Goal: Book appointment/travel/reservation

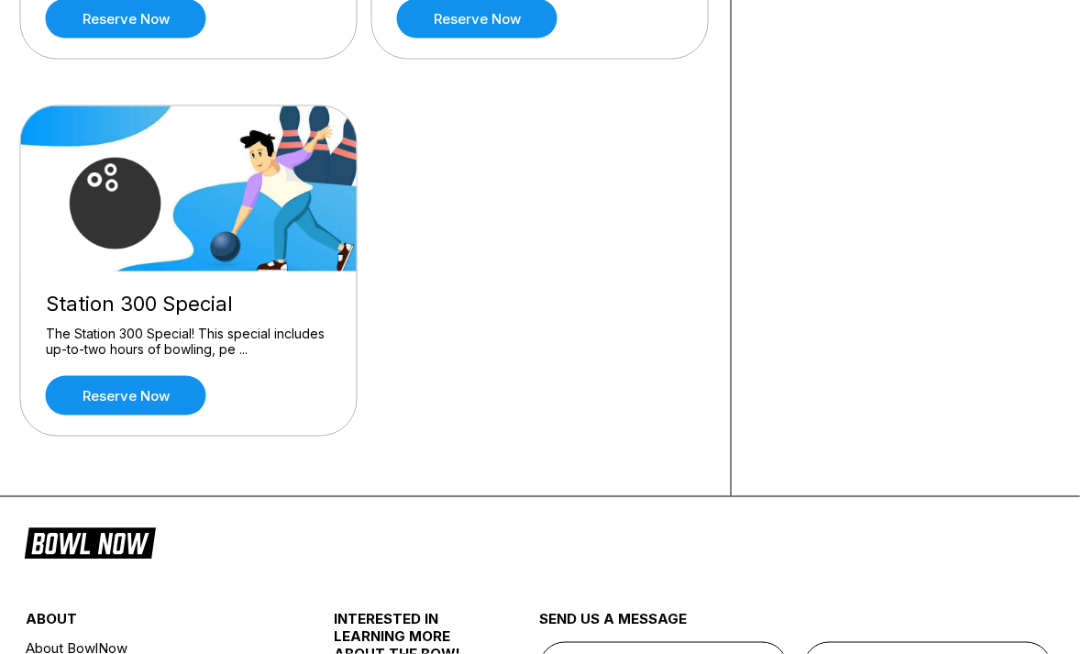
scroll to position [470, 6]
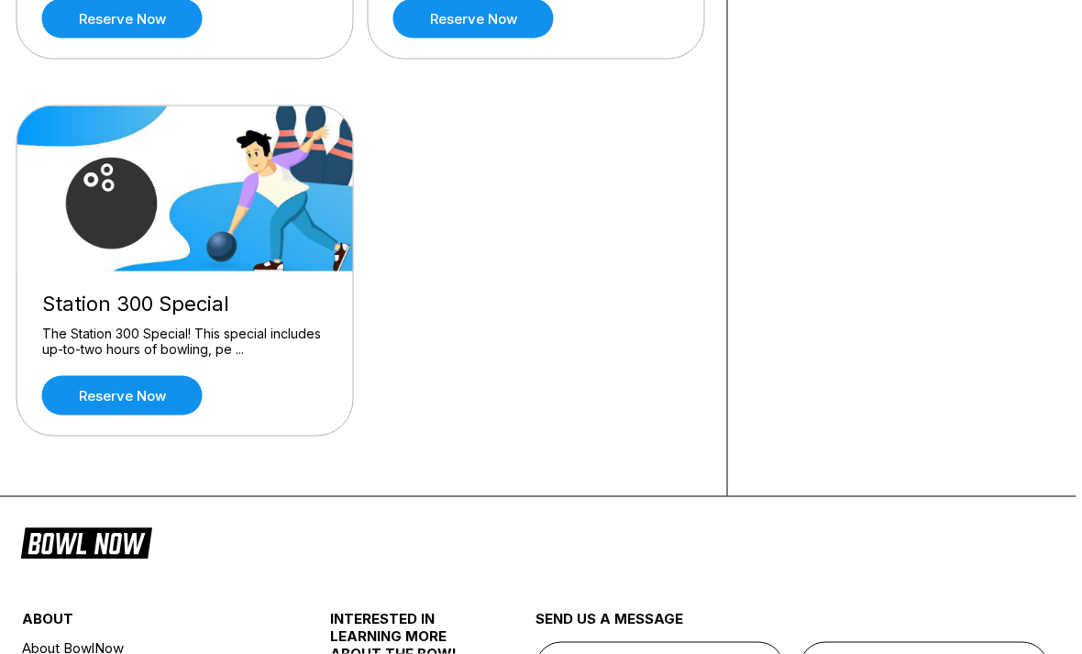
click at [271, 339] on div "The Station 300 Special! This special includes up-to-two hours of bowling, pe .…" at bounding box center [185, 342] width 286 height 32
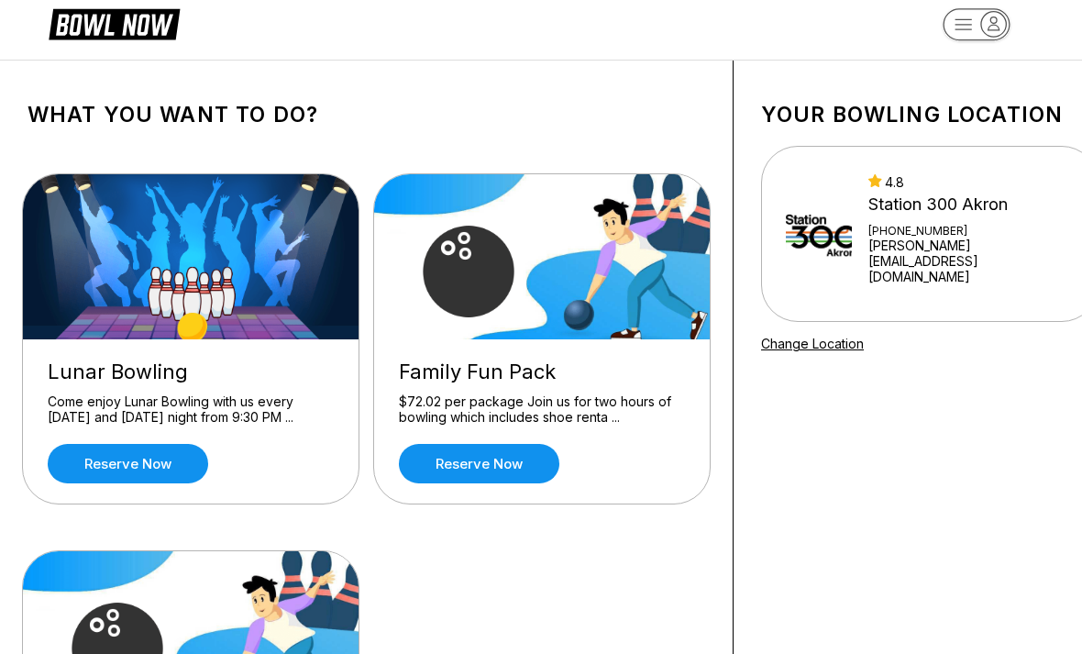
scroll to position [0, 0]
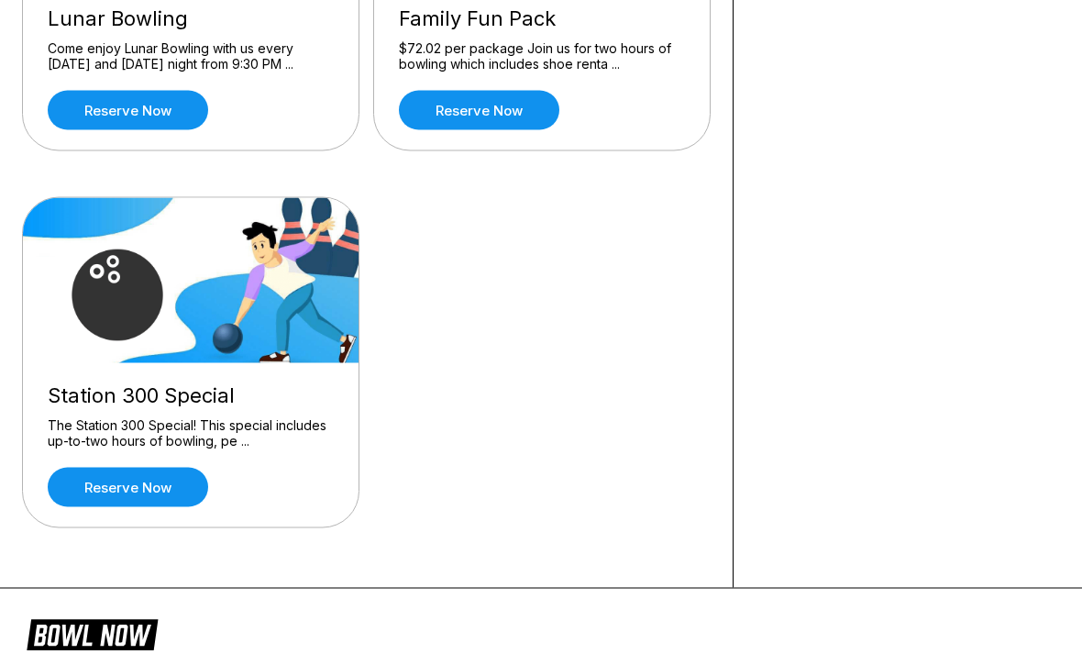
scroll to position [382, 0]
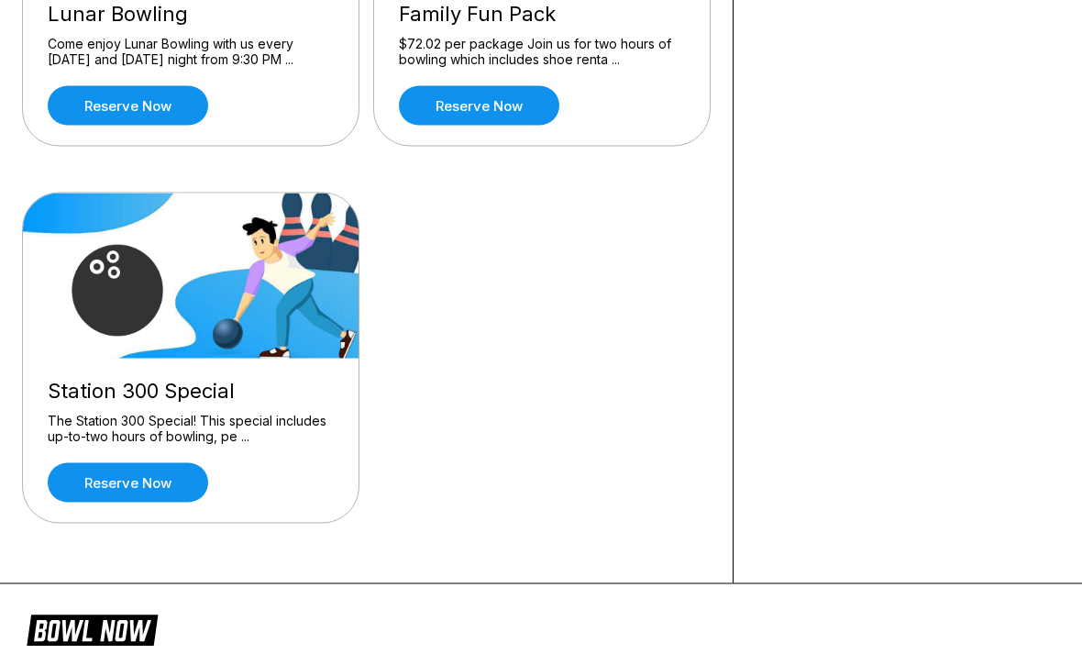
click at [171, 484] on link "Reserve now" at bounding box center [128, 482] width 160 height 39
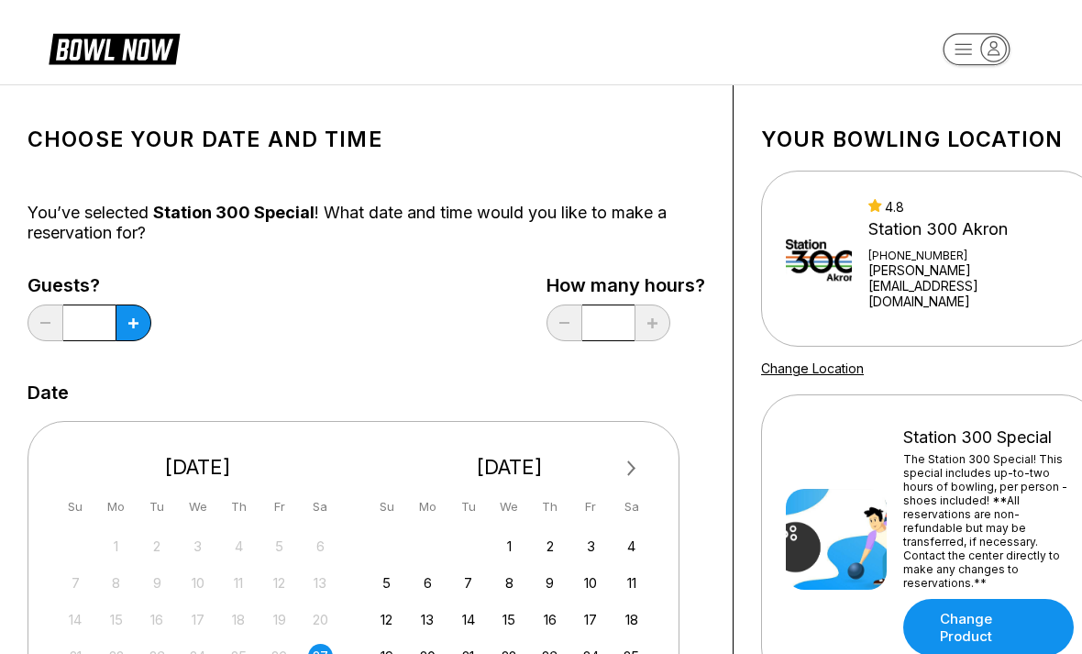
click at [984, 502] on div "The Station 300 Special! This special includes up-to-two hours of bowling, per …" at bounding box center [988, 521] width 171 height 138
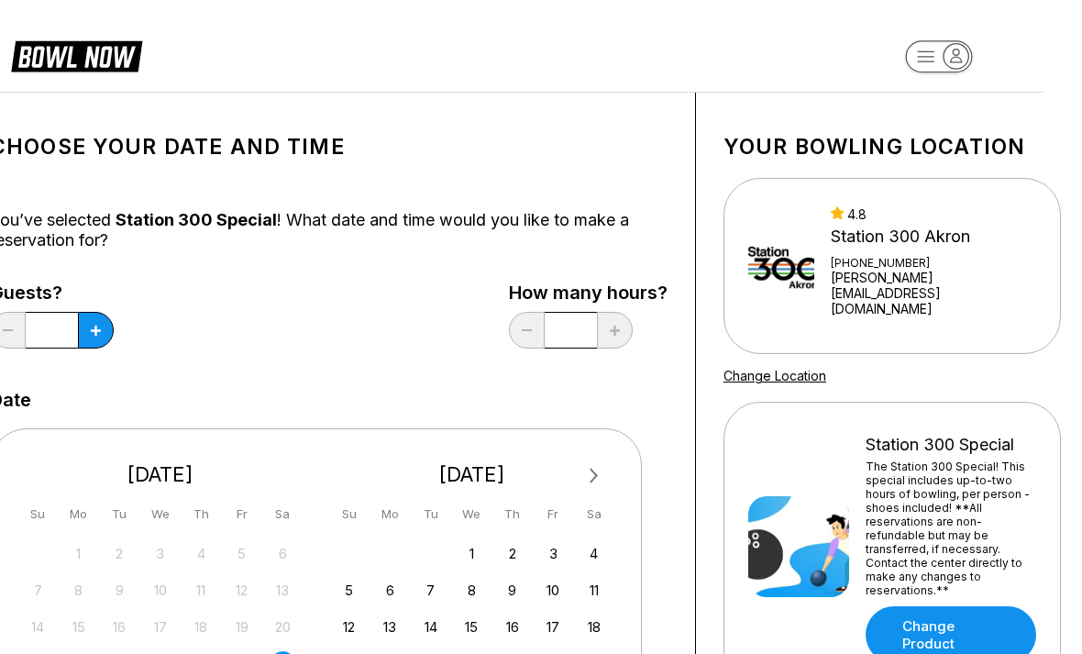
scroll to position [0, 44]
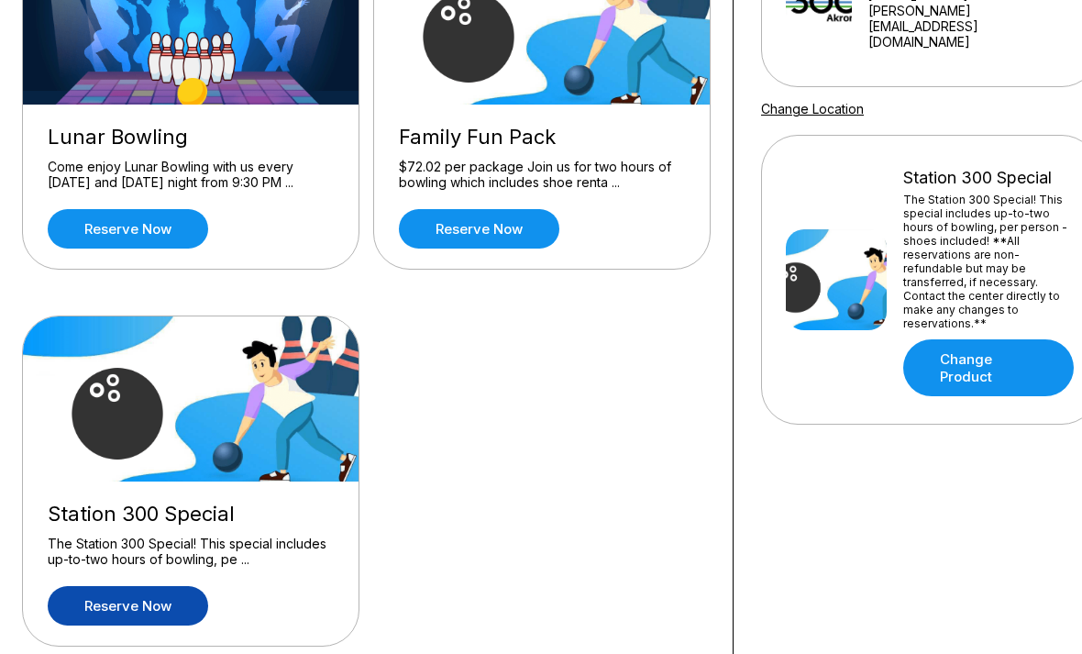
scroll to position [259, 0]
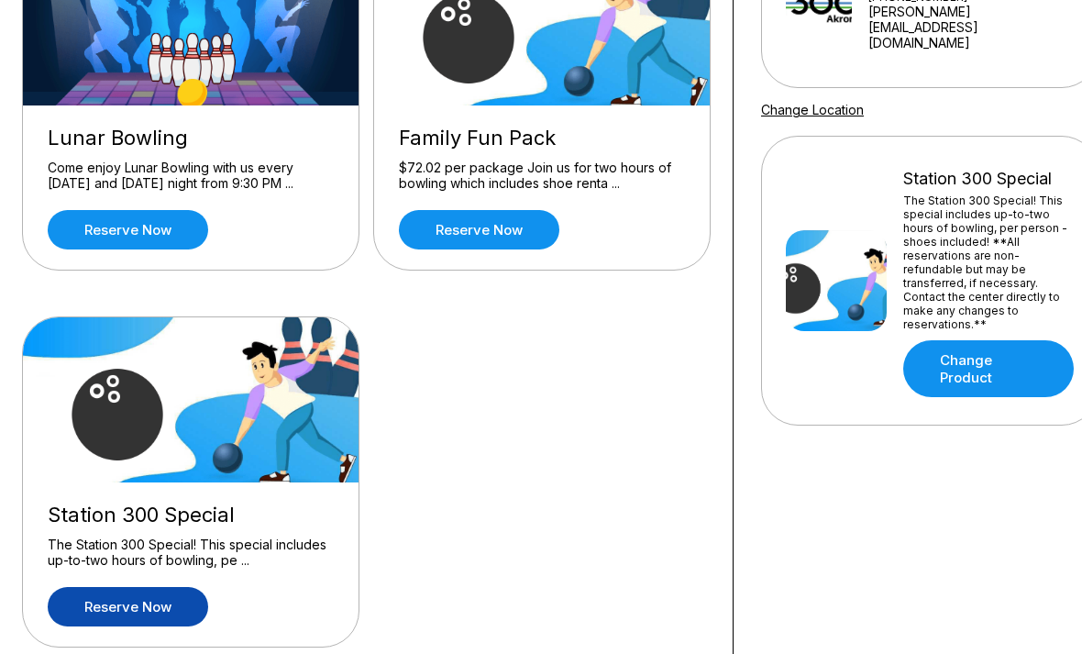
click at [193, 623] on link "Reserve now" at bounding box center [128, 606] width 160 height 39
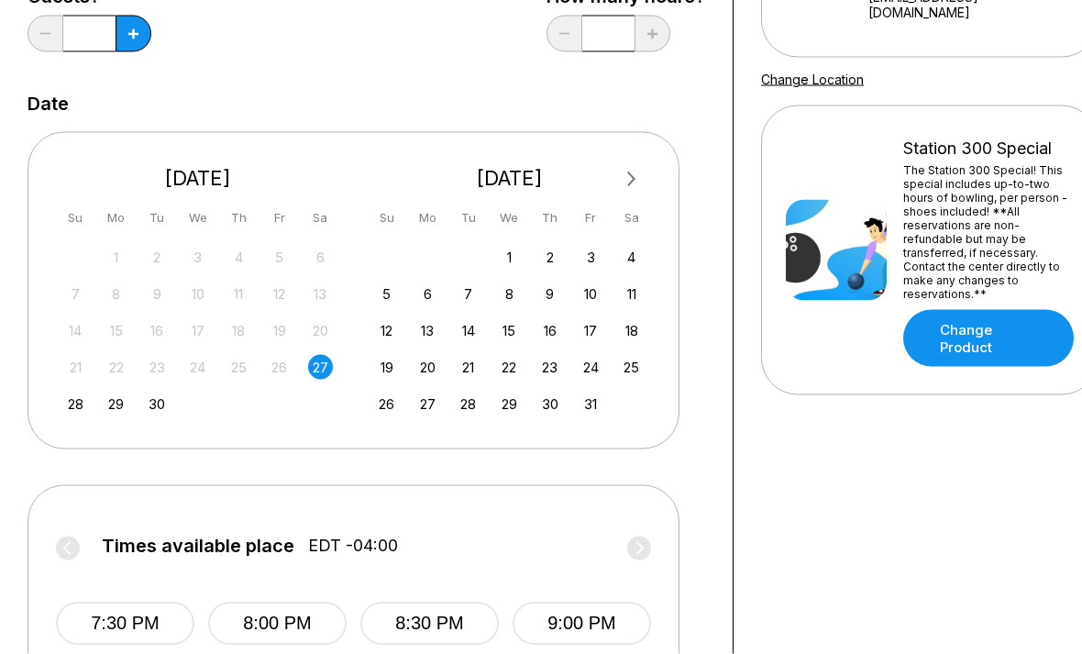
scroll to position [289, 0]
click at [128, 44] on button at bounding box center [134, 34] width 36 height 37
type input "*"
click at [91, 399] on div "28 29 30" at bounding box center [198, 403] width 275 height 28
click at [86, 397] on div "28" at bounding box center [75, 404] width 25 height 25
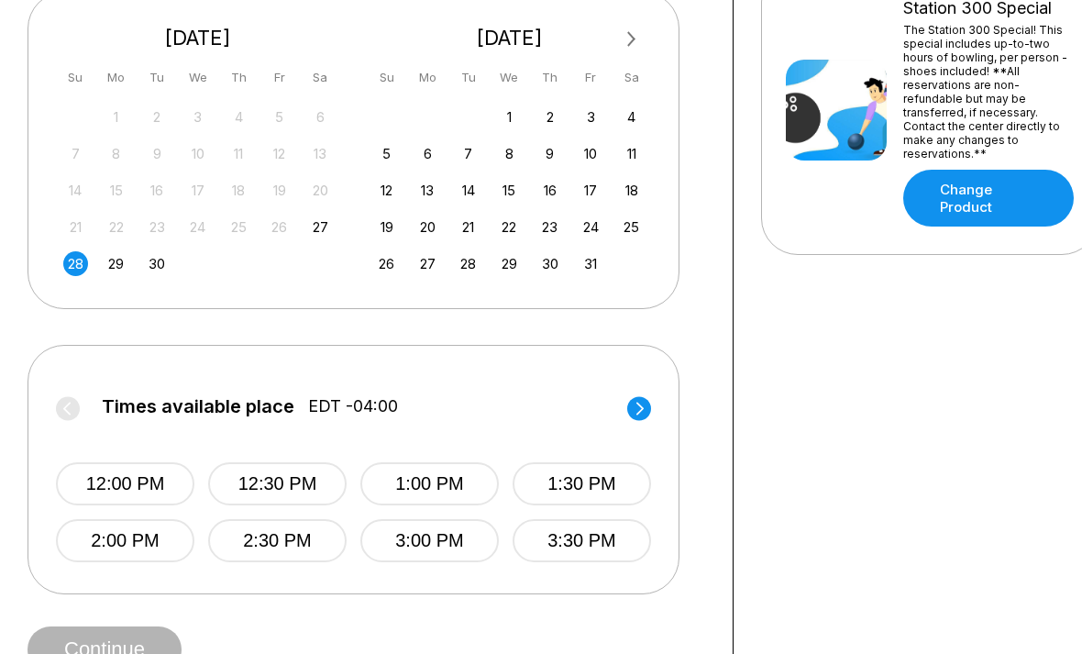
scroll to position [426, 0]
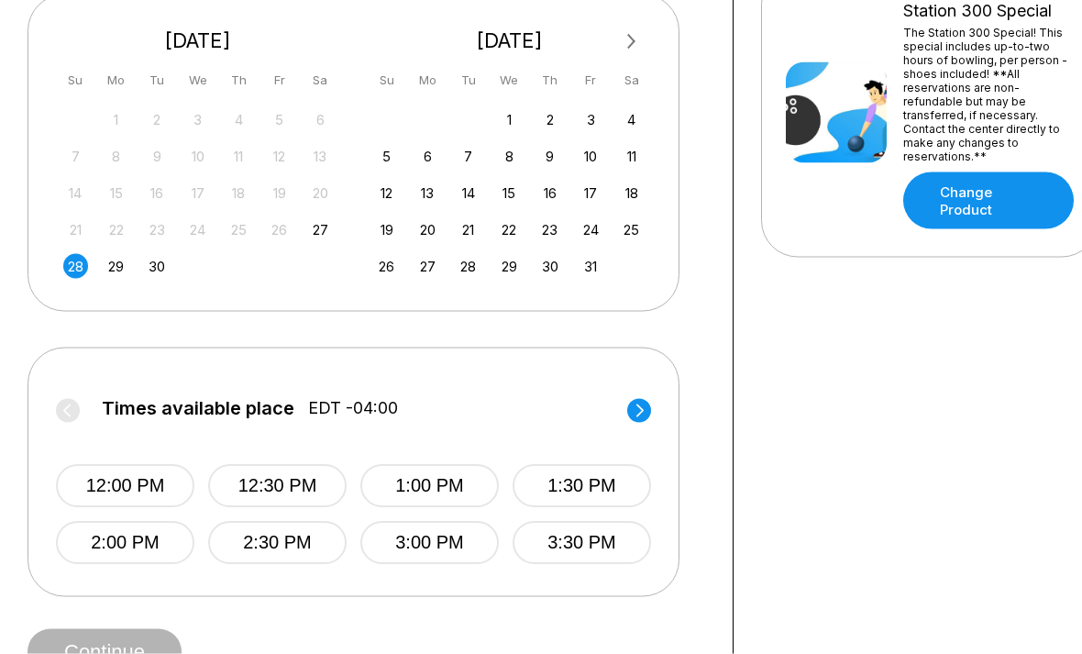
click at [664, 396] on div "Times available place EDT -04:00 12:00 PM 12:30 PM 1:00 PM 1:30 PM 2:00 PM 2:30…" at bounding box center [354, 472] width 652 height 249
click at [637, 400] on circle at bounding box center [639, 411] width 24 height 24
click at [149, 531] on button "6:00 PM" at bounding box center [125, 543] width 138 height 43
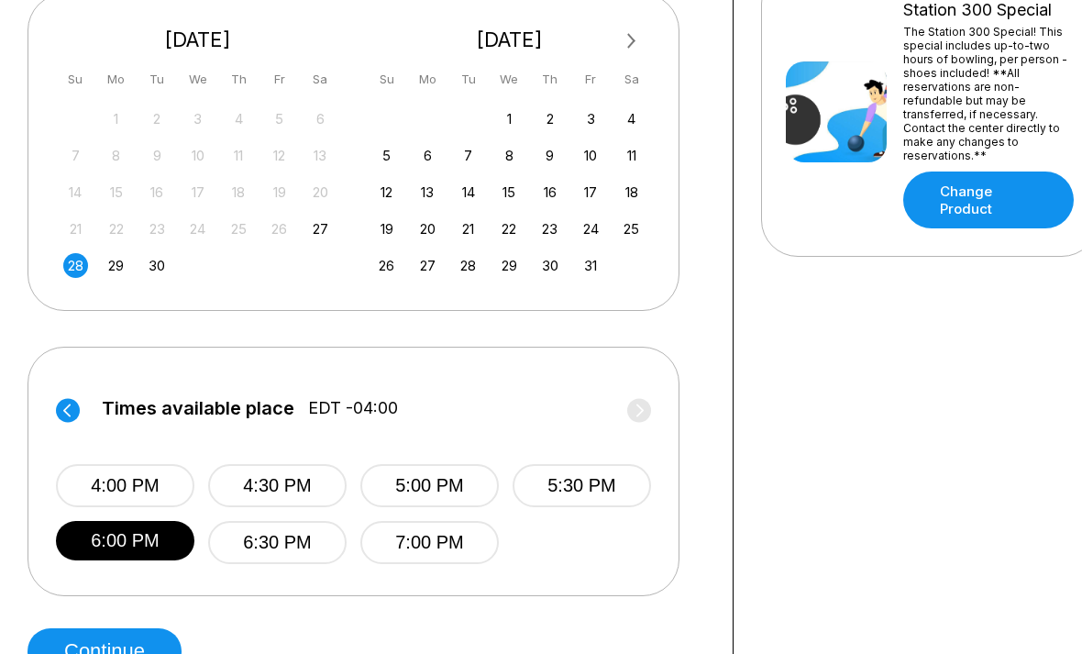
click at [135, 644] on button "Continue" at bounding box center [105, 651] width 154 height 46
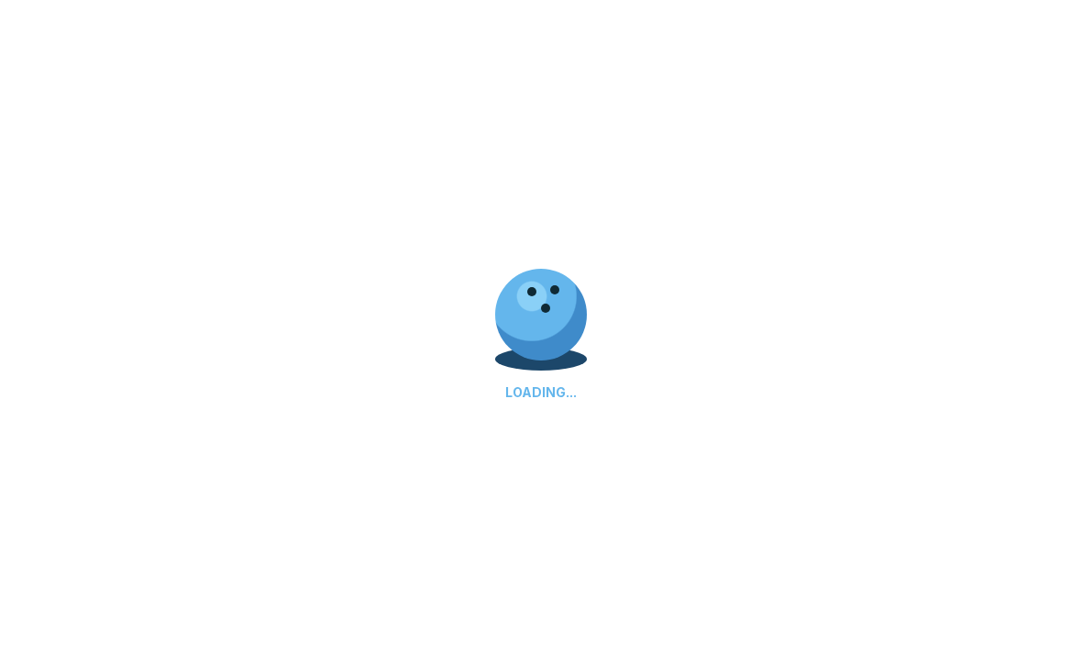
select select "**"
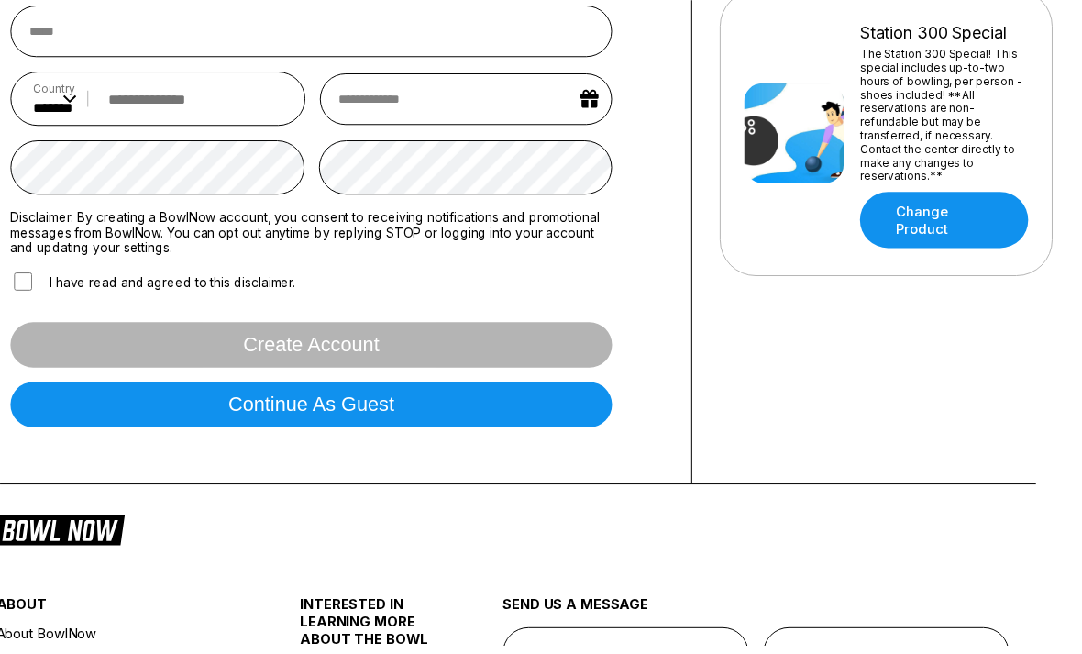
scroll to position [409, 44]
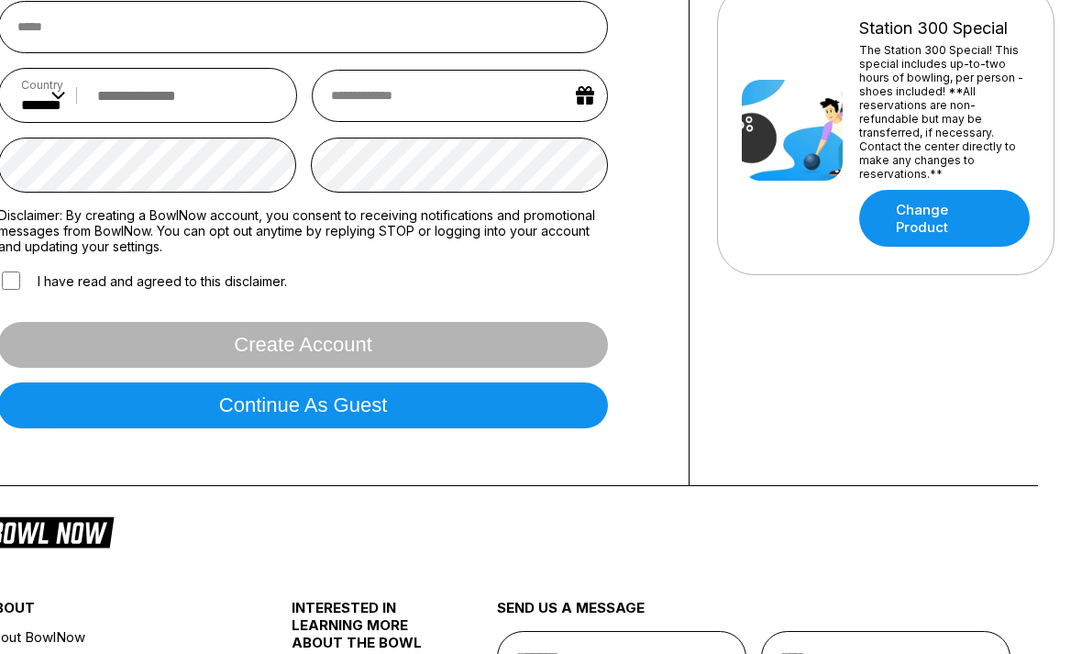
click at [507, 428] on button "Continue as guest" at bounding box center [303, 405] width 610 height 46
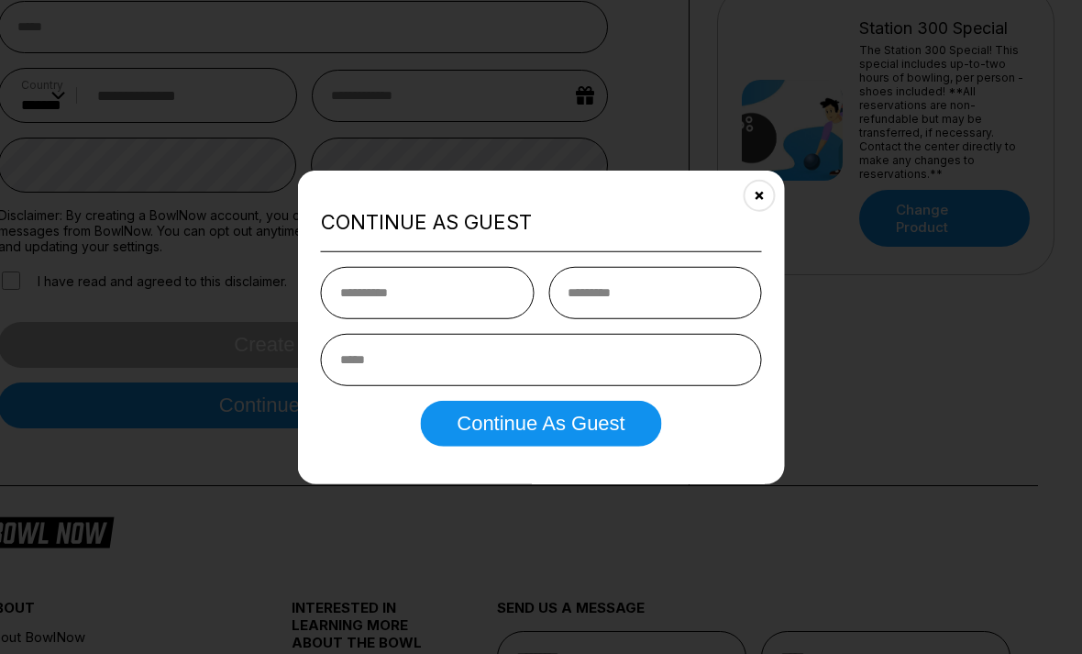
click at [768, 212] on button "Close" at bounding box center [758, 194] width 45 height 45
